Goal: Task Accomplishment & Management: Complete application form

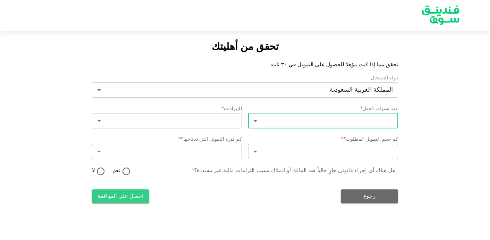
click at [295, 123] on body "تحقق من أهليتك تحقق مما إذا كنت مؤهلا للحصول على التمويل في ٣٠ ثانية دولة التسج…" at bounding box center [245, 120] width 490 height 240
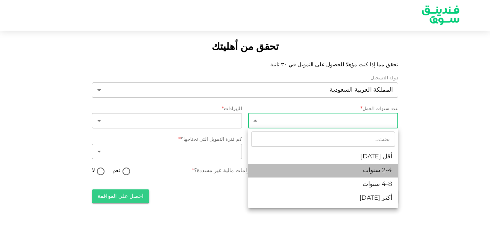
click at [329, 168] on li "2-4 سنوات" at bounding box center [323, 171] width 150 height 14
type input "2"
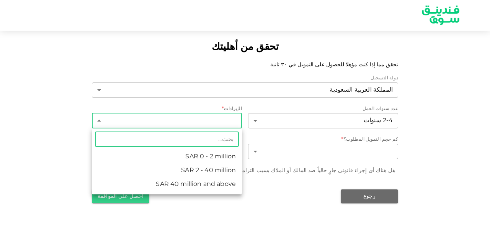
click at [222, 122] on body "تحقق من أهليتك تحقق مما إذا كنت مؤهلا للحصول على التمويل في ٣٠ ثانية دولة التسج…" at bounding box center [245, 120] width 490 height 240
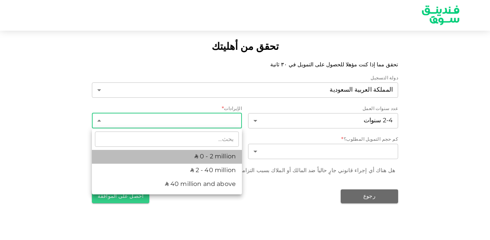
click at [211, 157] on li "ʢ 0 - 2 million" at bounding box center [167, 157] width 150 height 14
type input "1"
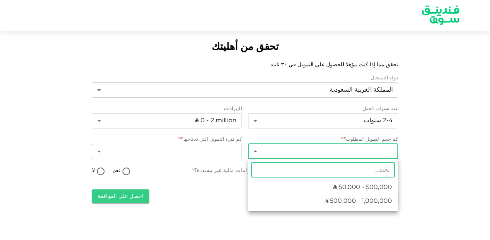
click at [276, 149] on body "تحقق من أهليتك تحقق مما إذا كنت مؤهلا للحصول على التمويل في ٣٠ ثانية دولة التسج…" at bounding box center [245, 120] width 490 height 240
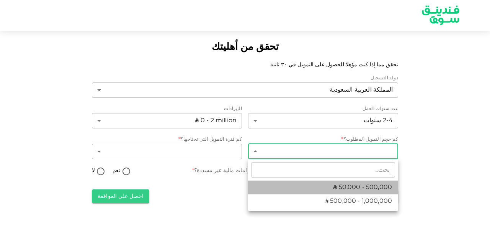
click at [321, 187] on li "ʢ 50,000 - 500,000" at bounding box center [323, 187] width 150 height 14
type input "1"
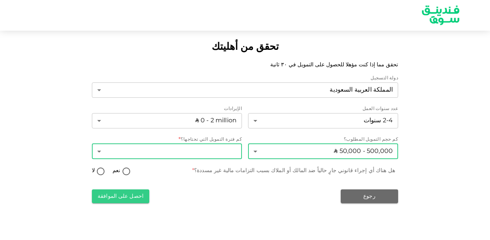
click at [215, 154] on body "تحقق من أهليتك تحقق مما إذا كنت مؤهلا للحصول على التمويل في ٣٠ ثانية دولة التسج…" at bounding box center [245, 120] width 490 height 240
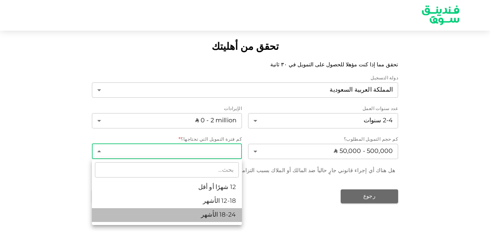
click at [217, 212] on li "18-24 الأشهر" at bounding box center [167, 215] width 150 height 14
type input "3"
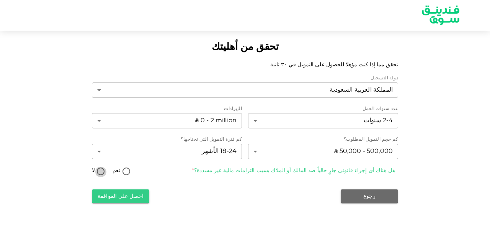
click at [102, 172] on input "لا" at bounding box center [100, 172] width 11 height 10
radio input "true"
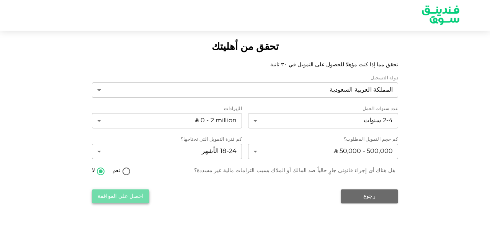
click at [117, 198] on button "احصل على الموافقة" at bounding box center [120, 196] width 57 height 14
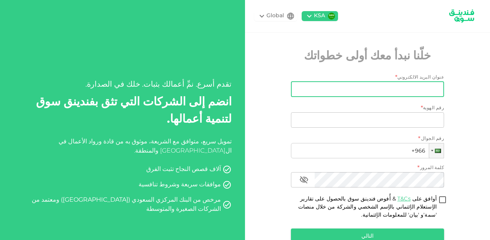
click at [323, 94] on input "عنوان البريد الالكتروني" at bounding box center [371, 89] width 145 height 15
type input "ة"
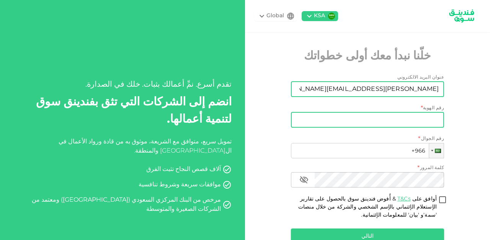
type input "mohammed@chemesta.com"
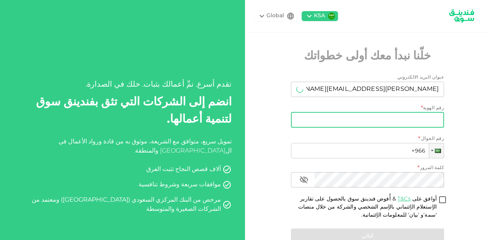
click at [331, 123] on input "رقم الهوية" at bounding box center [367, 119] width 153 height 15
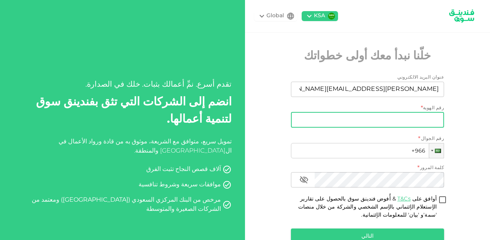
type input "1072747932"
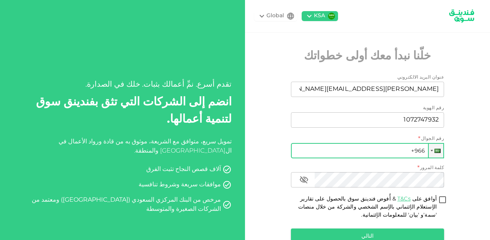
click at [366, 152] on input "+966" at bounding box center [367, 150] width 153 height 15
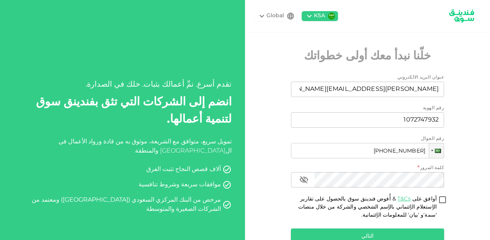
type input "+966 561 014 580"
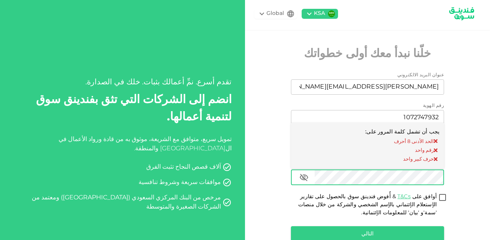
scroll to position [3, 0]
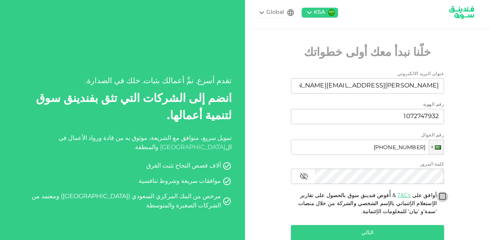
click at [442, 193] on input "أوافق على T&Cs & أُفوض فندينق سوق بالحصول على تقارير الإستعلام الإئتماني بالإسم…" at bounding box center [442, 196] width 11 height 10
checkbox input "true"
click at [453, 193] on div "KSA Global خلّنا نبدأ معك أولى خطواتك عنوان البريد الالكتروني عنوان البريد الال…" at bounding box center [367, 138] width 245 height 283
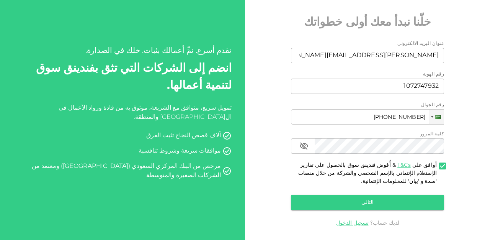
scroll to position [34, 0]
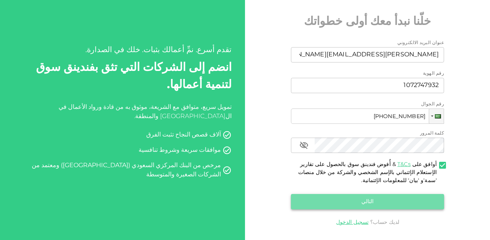
click at [395, 199] on button "التالي" at bounding box center [367, 201] width 153 height 15
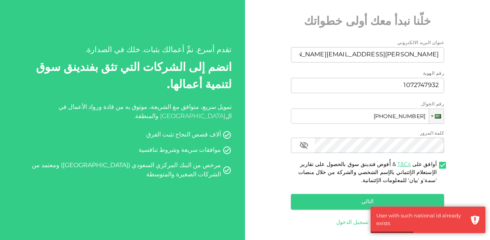
click at [357, 221] on link "تسجيل الدخول" at bounding box center [352, 221] width 33 height 5
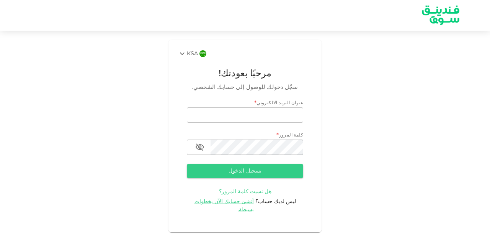
click at [238, 190] on span "هل نسيت كلمة المرور؟" at bounding box center [245, 191] width 52 height 5
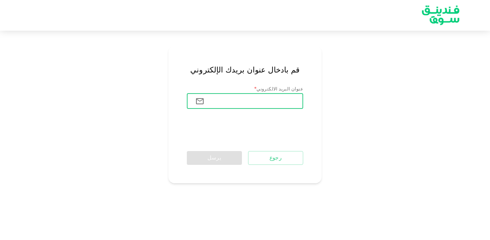
click at [267, 107] on input "عنوان البريد الالكتروني" at bounding box center [257, 100] width 93 height 15
click at [349, 125] on div "قم بادخال عنوان بريدك الإلكتروني عنوان البريد الالكتروني * عنوان البريد الالكتر…" at bounding box center [245, 114] width 490 height 149
click at [286, 101] on input "عنوان البريد الالكتروني" at bounding box center [257, 100] width 93 height 15
type input "[EMAIL_ADDRESS][DOMAIN_NAME]"
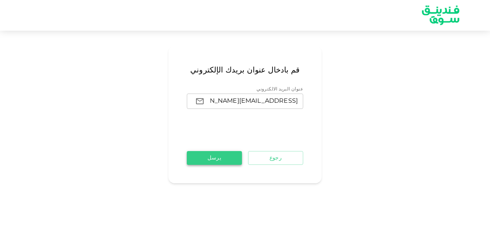
click at [210, 164] on button "يرسل" at bounding box center [214, 158] width 55 height 14
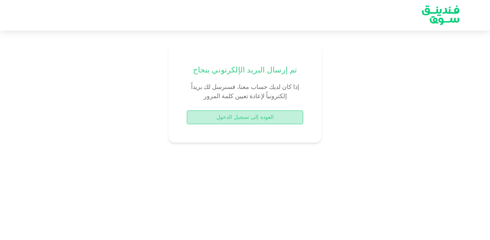
click at [239, 118] on button "العودة إلى تسجيل الدخول" at bounding box center [245, 117] width 116 height 14
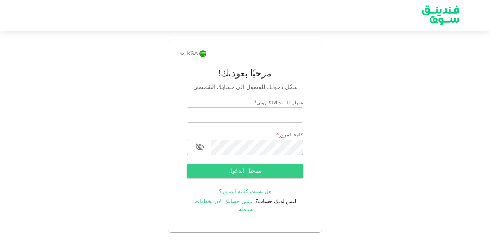
click at [224, 201] on span "أنشئ حسابك الآن بخطوات بسيطة." at bounding box center [225, 205] width 60 height 13
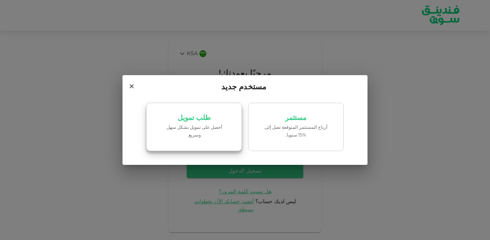
click at [205, 128] on link "طلب تمويل ‏أحصل على تمويل بشكل سهل وسريع." at bounding box center [194, 127] width 96 height 48
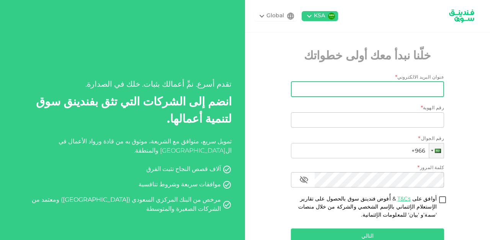
click at [345, 83] on input "عنوان البريد الالكتروني" at bounding box center [371, 89] width 145 height 15
click at [343, 95] on input "moham" at bounding box center [371, 89] width 145 height 15
click at [338, 88] on input "moham" at bounding box center [371, 89] width 145 height 15
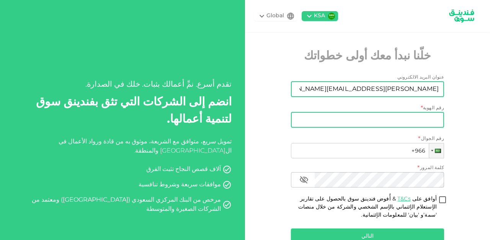
type input "mohammed@chemesta.com"
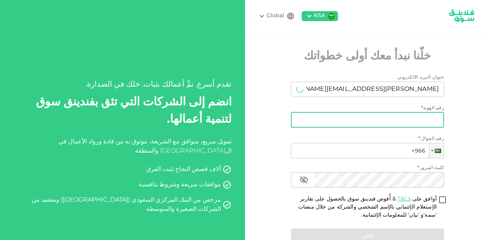
click at [339, 118] on input "رقم الهوية" at bounding box center [367, 119] width 153 height 15
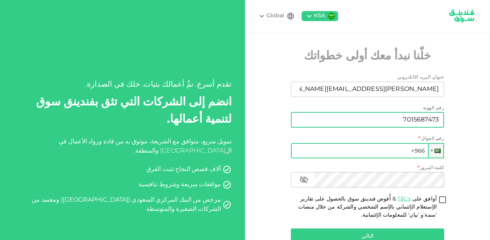
type input "7015687473"
click at [372, 147] on input "+966" at bounding box center [367, 150] width 153 height 15
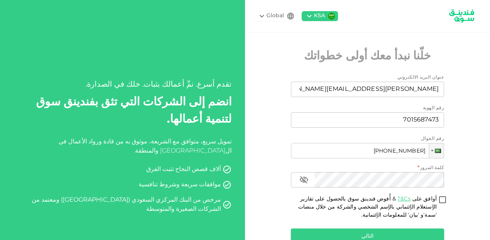
type input "+966 561 014 580"
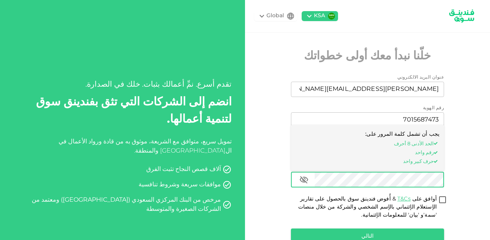
click at [442, 198] on input "أوافق على T&Cs & أُفوض فندينق سوق بالحصول على تقارير الإستعلام الإئتماني بالإسم…" at bounding box center [442, 200] width 11 height 10
checkbox input "true"
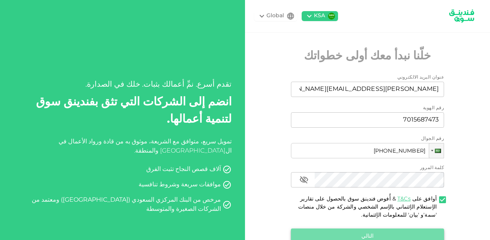
click at [381, 230] on button "التالي" at bounding box center [367, 235] width 153 height 15
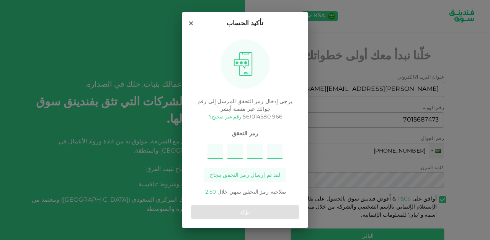
type input "4"
type input "5"
type input "3"
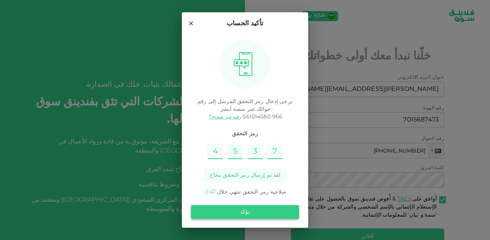
type input "7"
click at [224, 211] on button "يؤكد" at bounding box center [245, 212] width 108 height 14
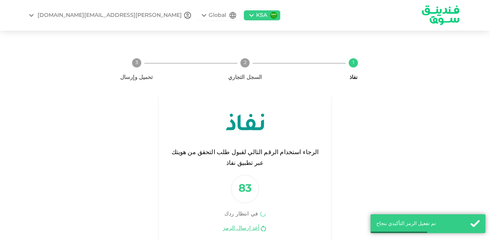
click at [417, 158] on div "1 نفاذ 2 السجل التجاري 3 تحميل وإرسال الرجاء استخدام الرقم التالي لقبول طلب الت…" at bounding box center [245, 149] width 437 height 195
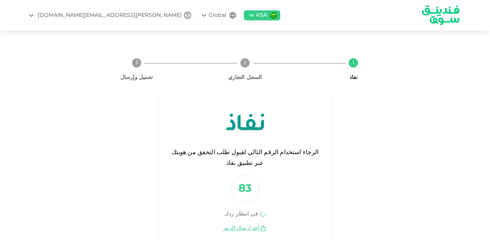
scroll to position [9, 0]
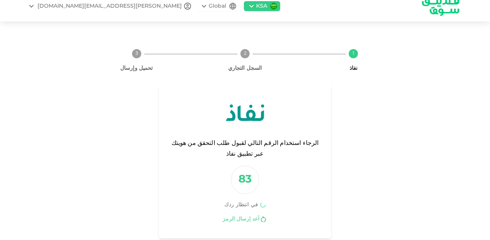
click at [252, 215] on link "أعد إرسال الرمز" at bounding box center [241, 218] width 37 height 7
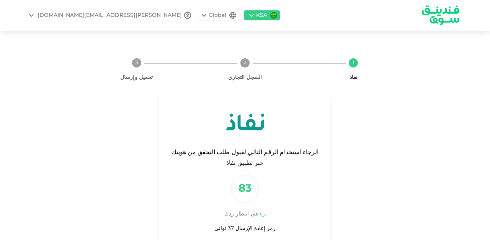
click at [88, 15] on div "mohammed@chemesta.com" at bounding box center [110, 15] width 144 height 8
click at [101, 34] on div "‏تسجيل الخروج" at bounding box center [96, 35] width 33 height 8
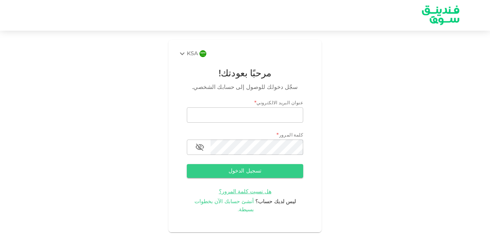
click at [222, 200] on span "أنشئ حسابك الآن بخطوات بسيطة." at bounding box center [225, 205] width 60 height 13
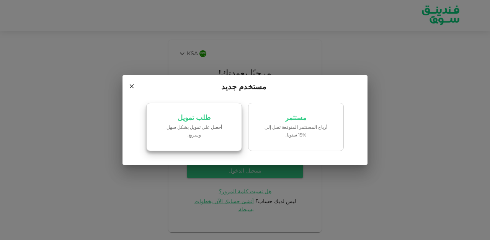
click at [219, 141] on link "طلب تمويل ‏أحصل على تمويل بشكل سهل وسريع." at bounding box center [194, 127] width 96 height 48
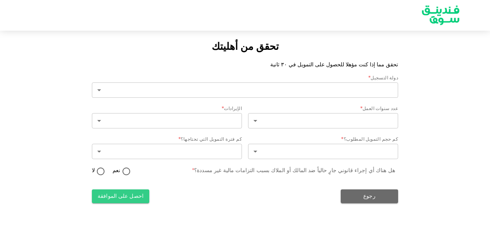
type input "2"
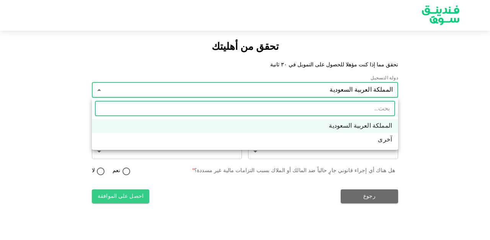
click at [273, 86] on body "تحقق من أهليتك تحقق مما إذا كنت مؤهلا للحصول على التمويل في ٣٠ ثانية دولة التسج…" at bounding box center [245, 120] width 490 height 240
click at [424, 123] on div at bounding box center [245, 120] width 490 height 240
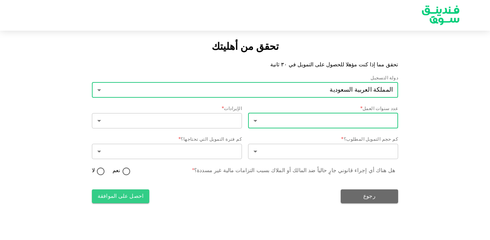
click at [368, 119] on body "تحقق من أهليتك تحقق مما إذا كنت مؤهلا للحصول على التمويل في ٣٠ ثانية دولة التسج…" at bounding box center [245, 120] width 490 height 240
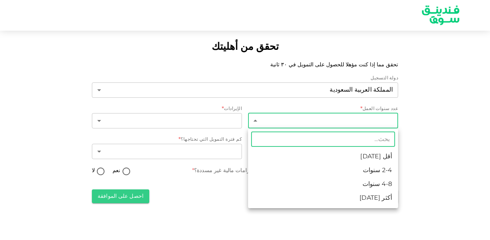
click at [349, 170] on li "2-4 سنوات" at bounding box center [323, 171] width 150 height 14
type input "2"
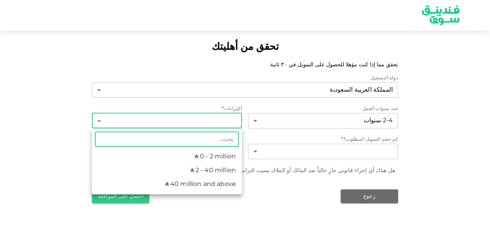
click at [214, 119] on body "تحقق من أهليتك تحقق مما إذا كنت مؤهلا للحصول على التمويل في ٣٠ ثانية دولة التسج…" at bounding box center [245, 120] width 490 height 240
click at [198, 157] on li "ʢ 0 - 2 million" at bounding box center [167, 157] width 150 height 14
type input "1"
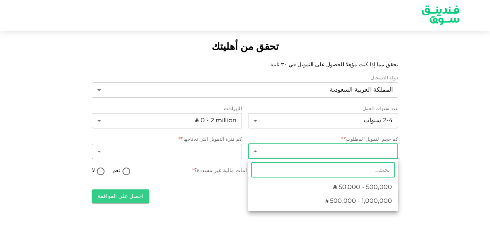
click at [289, 151] on body "تحقق من أهليتك تحقق مما إذا كنت مؤهلا للحصول على التمويل في ٣٠ ثانية دولة التسج…" at bounding box center [245, 120] width 490 height 240
click at [324, 185] on li "ʢ 50,000 - 500,000" at bounding box center [323, 187] width 150 height 14
type input "1"
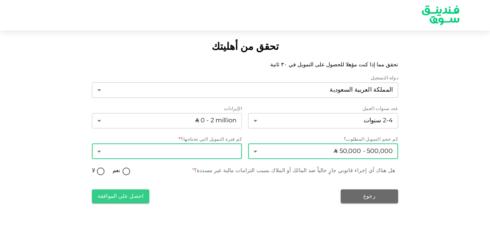
click at [208, 157] on body "تحقق من أهليتك تحقق مما إذا كنت مؤهلا للحصول على التمويل في ٣٠ ثانية دولة التسج…" at bounding box center [245, 120] width 490 height 240
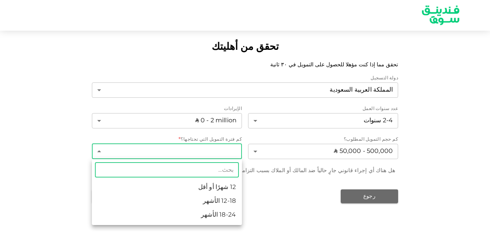
click at [216, 201] on li "12-18 الأشهر" at bounding box center [167, 201] width 150 height 14
type input "2"
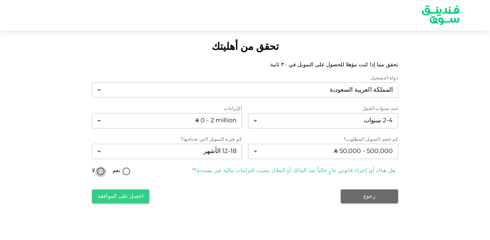
click at [99, 171] on input "لا" at bounding box center [100, 172] width 11 height 10
radio input "true"
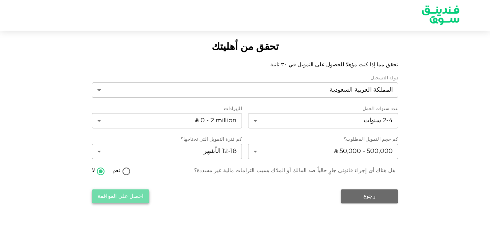
click at [115, 194] on button "احصل على الموافقة" at bounding box center [120, 196] width 57 height 14
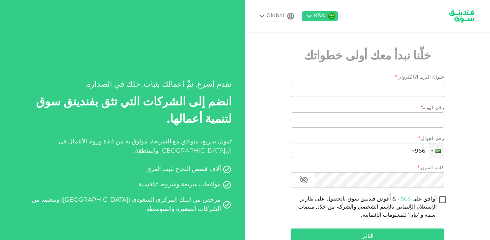
click at [264, 16] on icon at bounding box center [261, 15] width 9 height 9
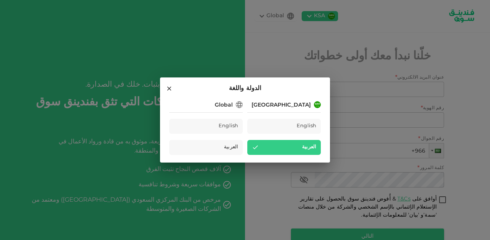
click at [266, 53] on div "الدولة واللغة Saudi Arabia English العربية Global English العربية" at bounding box center [245, 120] width 490 height 240
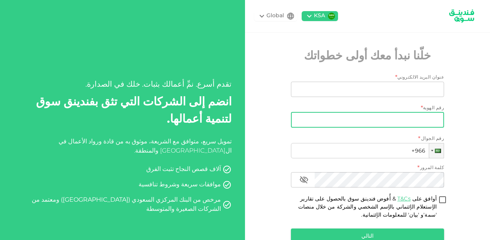
scroll to position [56, 0]
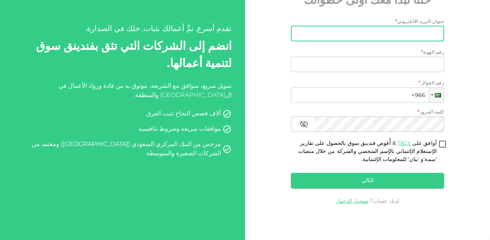
click at [384, 31] on input "عنوان البريد الالكتروني" at bounding box center [371, 33] width 145 height 15
type input "[EMAIL_ADDRESS][DOMAIN_NAME]"
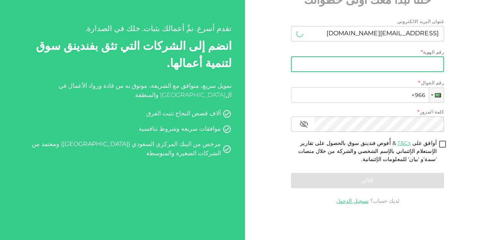
click at [383, 70] on input "رقم الهوية" at bounding box center [367, 64] width 153 height 15
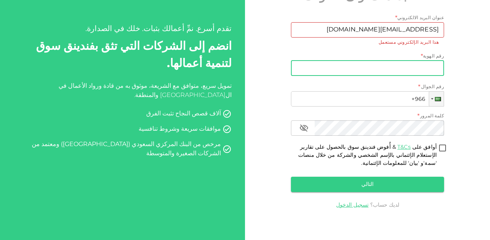
type input "1072747932"
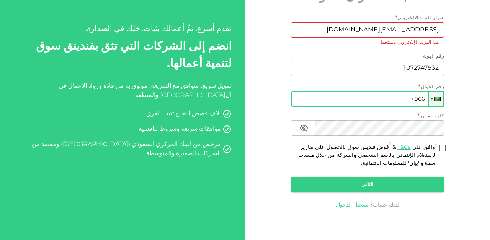
click at [368, 101] on input "+966" at bounding box center [367, 98] width 153 height 15
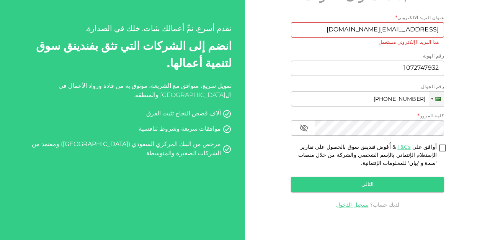
type input "+966 561 014 580"
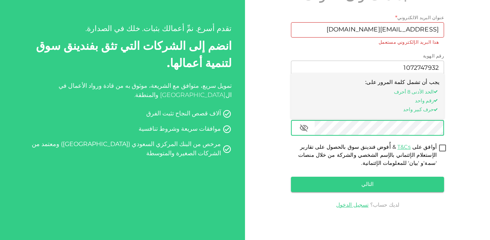
click at [443, 147] on input "أوافق على T&Cs & أُفوض فندينق سوق بالحصول على تقارير الإستعلام الإئتماني بالإسم…" at bounding box center [442, 148] width 11 height 10
checkbox input "true"
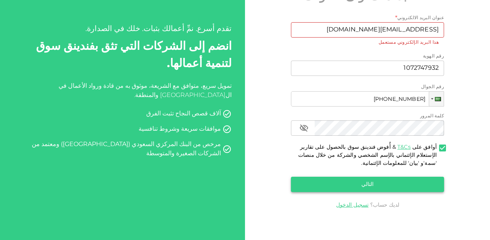
click at [406, 183] on button "التالي" at bounding box center [367, 184] width 153 height 15
click at [350, 204] on link "تسجيل الدخول" at bounding box center [352, 204] width 33 height 5
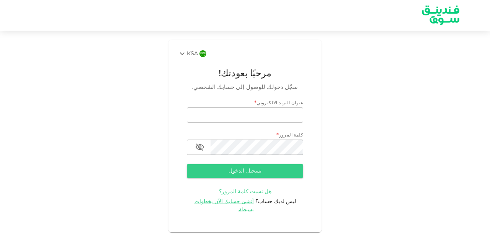
click at [234, 191] on span "هل نسيت كلمة المرور؟" at bounding box center [245, 191] width 52 height 5
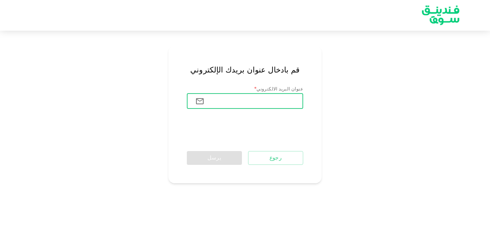
click at [226, 103] on input "عنوان البريد الالكتروني" at bounding box center [257, 100] width 93 height 15
type input "[EMAIL_ADDRESS][DOMAIN_NAME]"
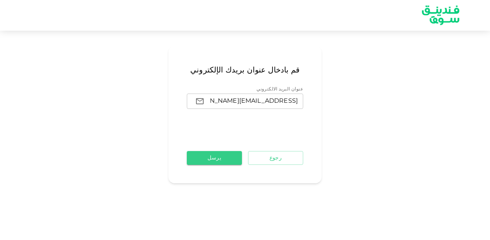
click at [217, 160] on button "يرسل" at bounding box center [214, 158] width 55 height 14
